Goal: Information Seeking & Learning: Learn about a topic

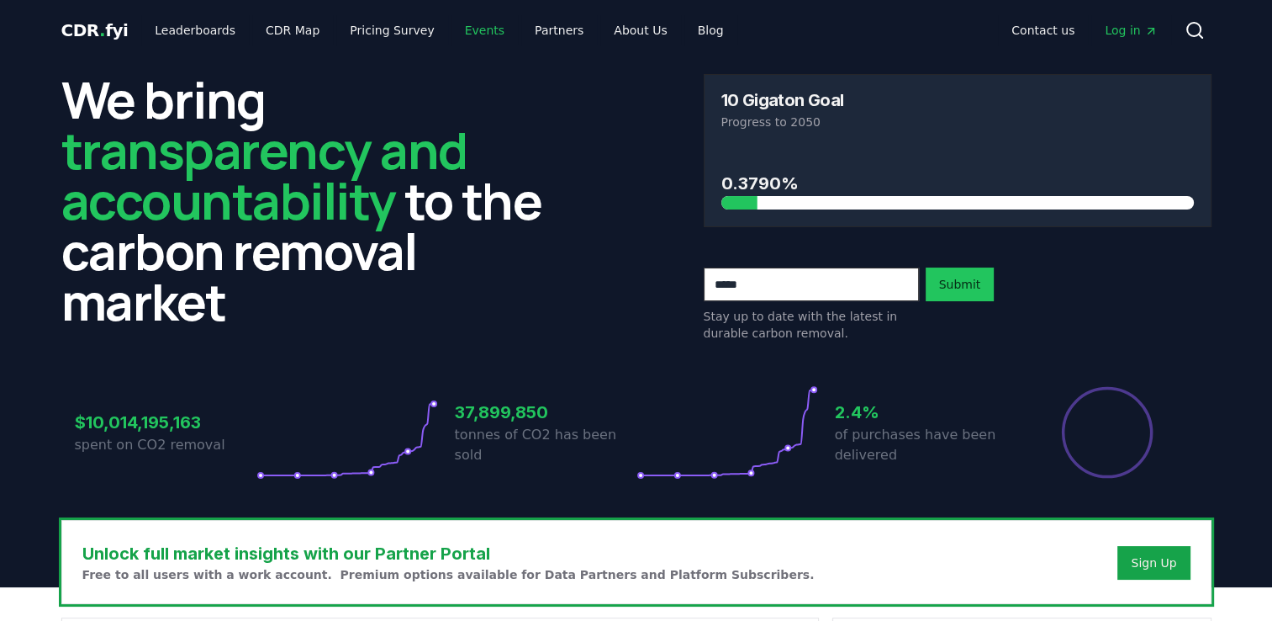
click at [467, 29] on link "Events" at bounding box center [485, 30] width 66 height 30
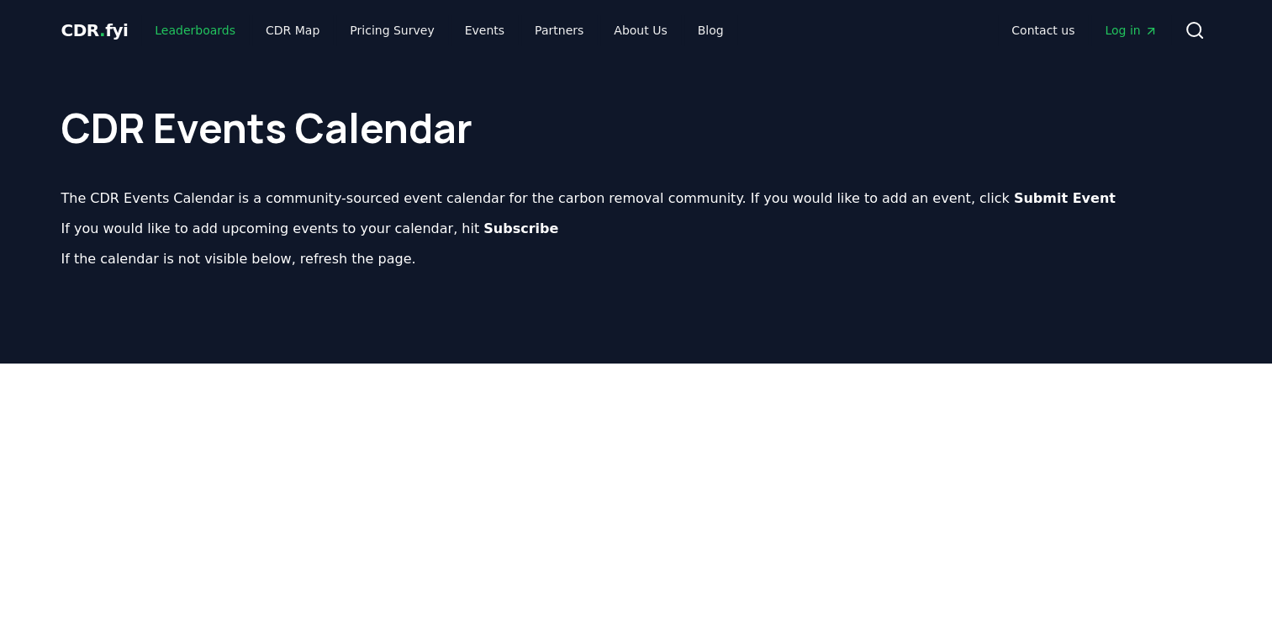
click at [198, 34] on link "Leaderboards" at bounding box center [195, 30] width 108 height 30
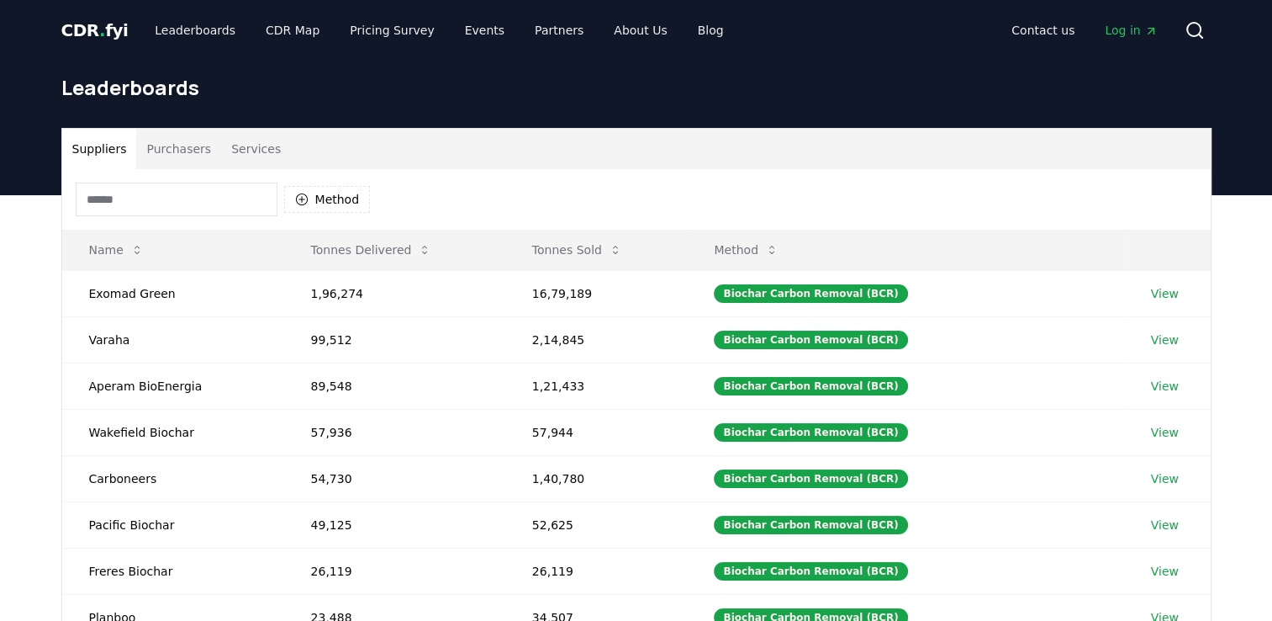
click at [177, 152] on button "Purchasers" at bounding box center [178, 149] width 85 height 40
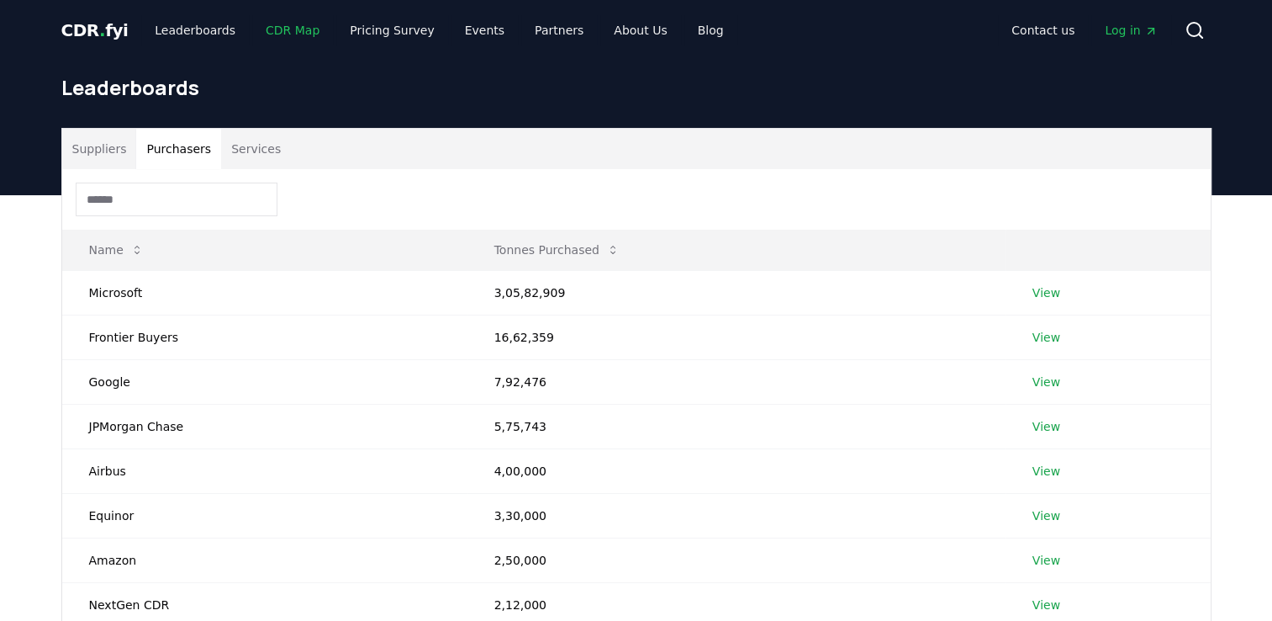
click at [277, 35] on link "CDR Map" at bounding box center [292, 30] width 81 height 30
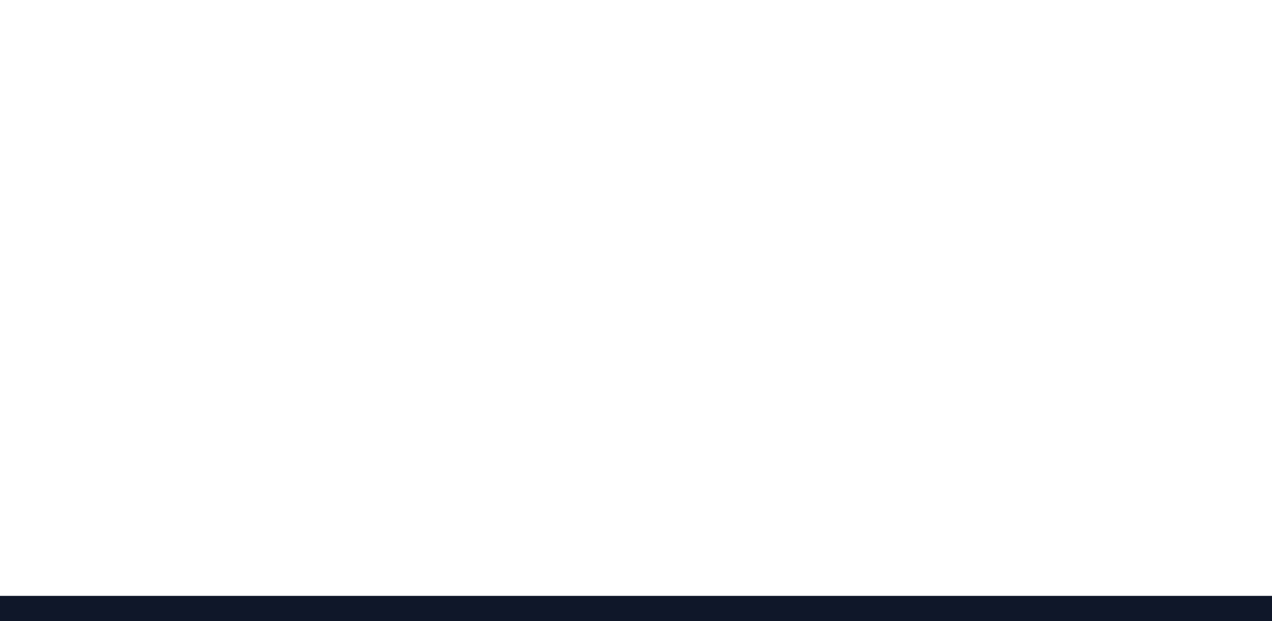
scroll to position [266, 0]
